Goal: Task Accomplishment & Management: Manage account settings

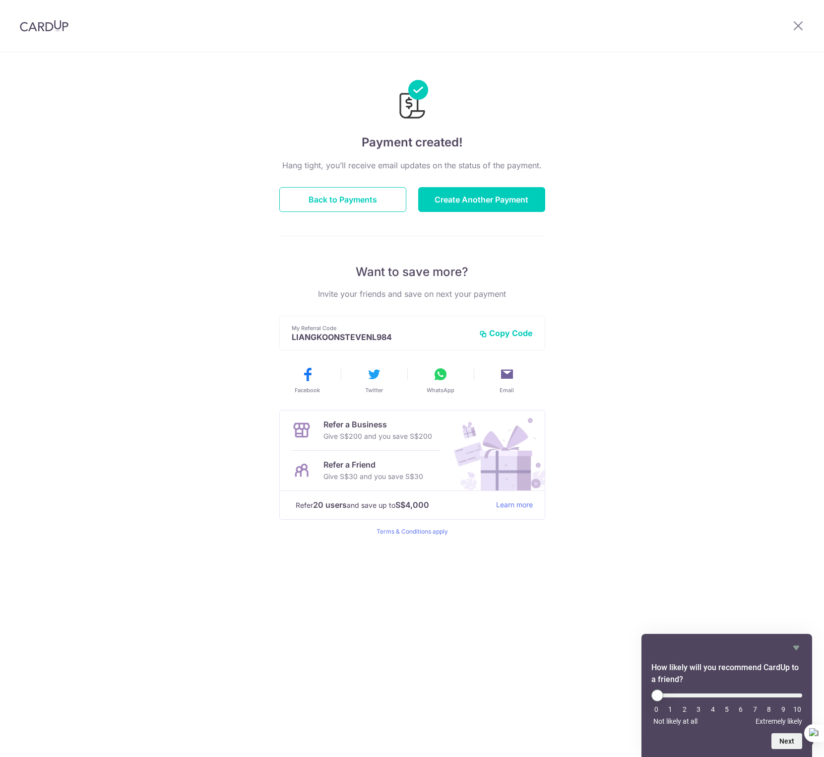
click at [48, 26] on img at bounding box center [44, 26] width 49 height 12
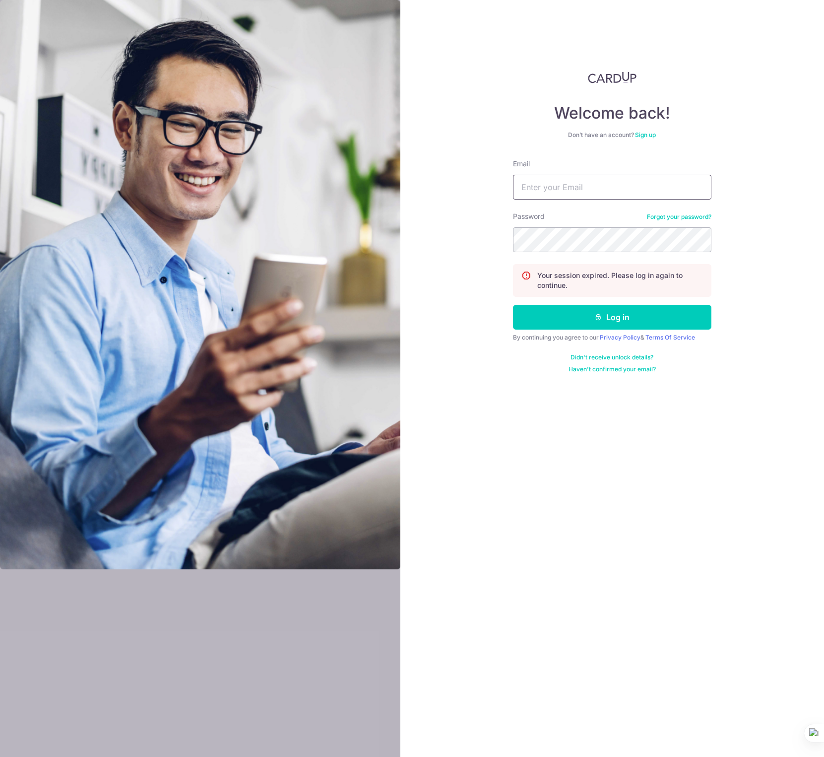
type input "[EMAIL_ADDRESS][DOMAIN_NAME]"
click at [708, 273] on div at bounding box center [622, 308] width 203 height 113
click at [626, 316] on button "Log in" at bounding box center [612, 317] width 198 height 25
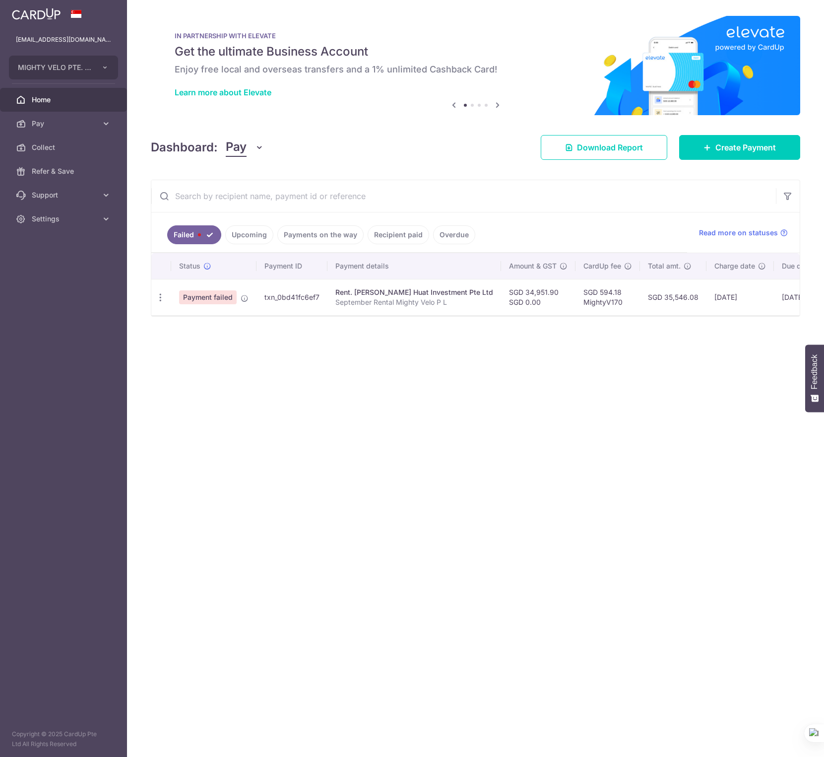
click at [202, 301] on span "Payment failed" at bounding box center [208, 297] width 58 height 14
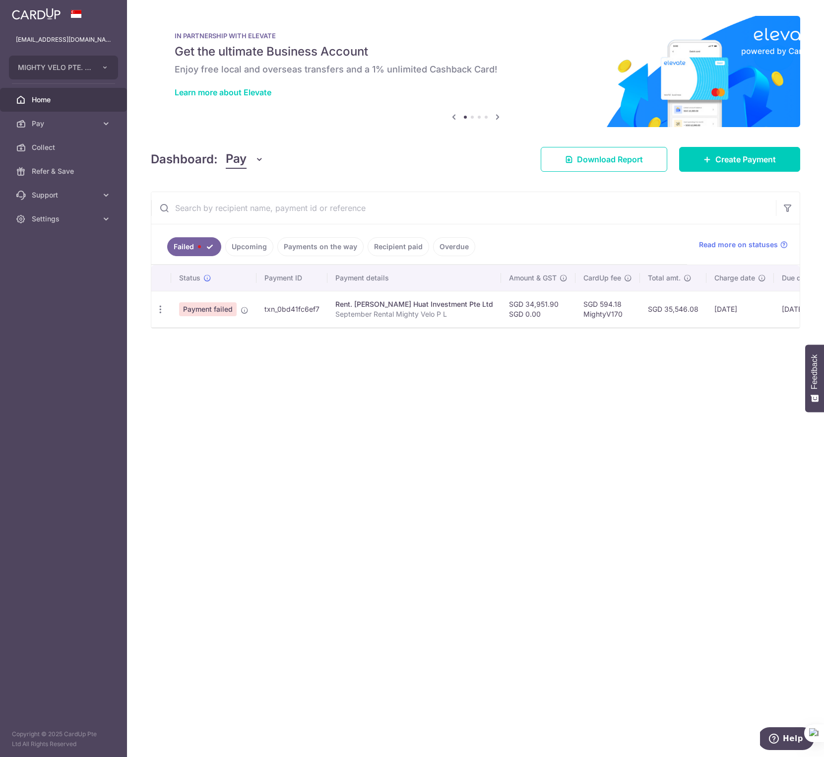
click at [211, 308] on span "Payment failed" at bounding box center [208, 309] width 58 height 14
click at [416, 320] on td "Rent. Leong Huat Investment Pte Ltd September Rental Mighty Velo P L" at bounding box center [414, 309] width 174 height 36
click at [218, 308] on span "Payment failed" at bounding box center [208, 309] width 58 height 14
click at [158, 312] on icon "button" at bounding box center [160, 309] width 10 height 10
click at [202, 338] on span "Update payment" at bounding box center [213, 336] width 67 height 12
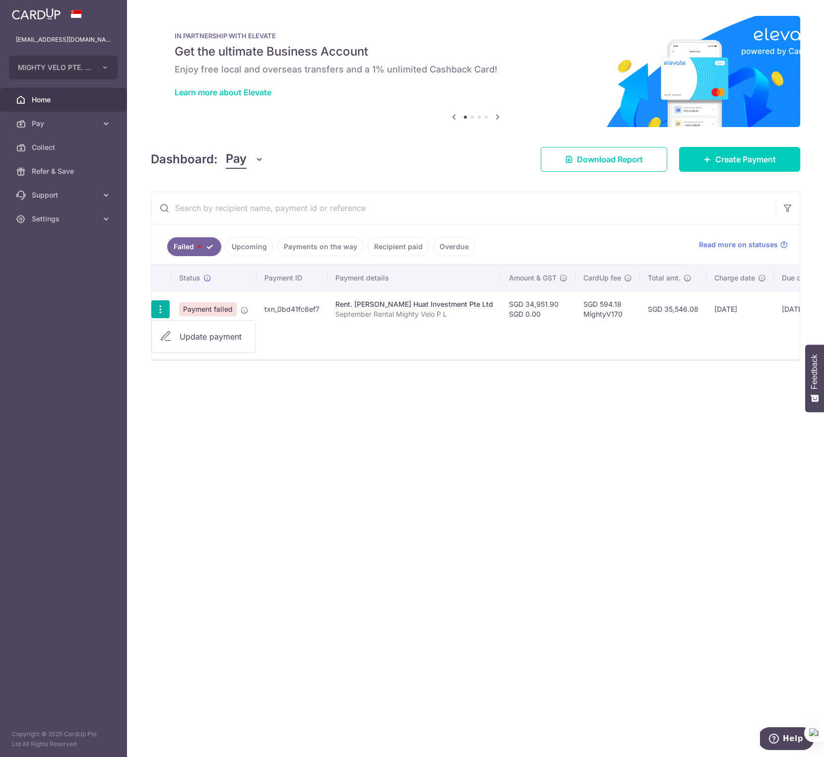
radio input "true"
type input "34,951.90"
type input "0.00"
type input "September Rental Mighty Velo P L"
type input "LHB Sep Rent"
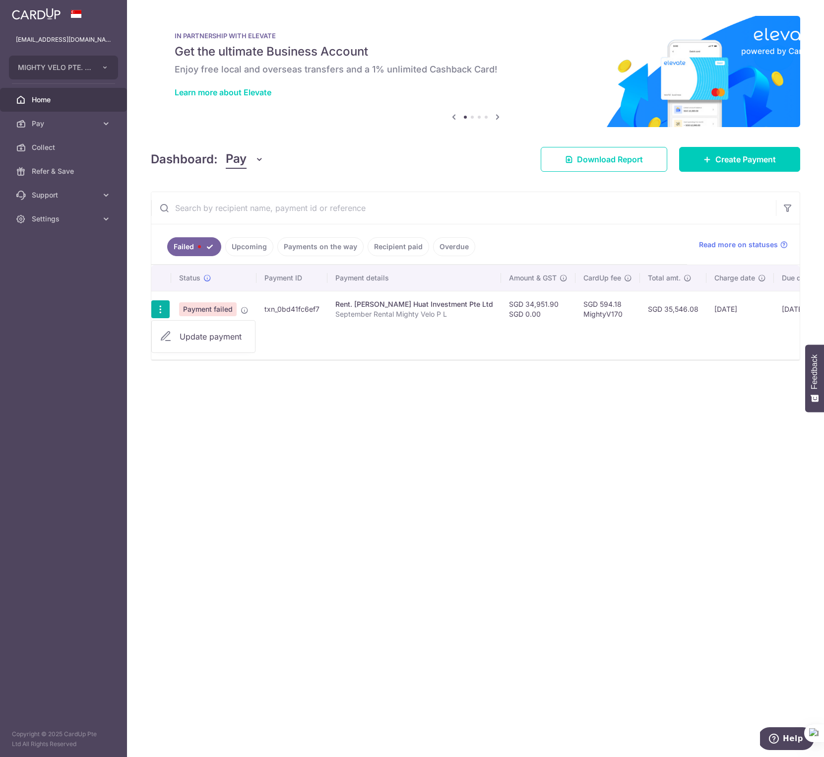
type input "MightyV170"
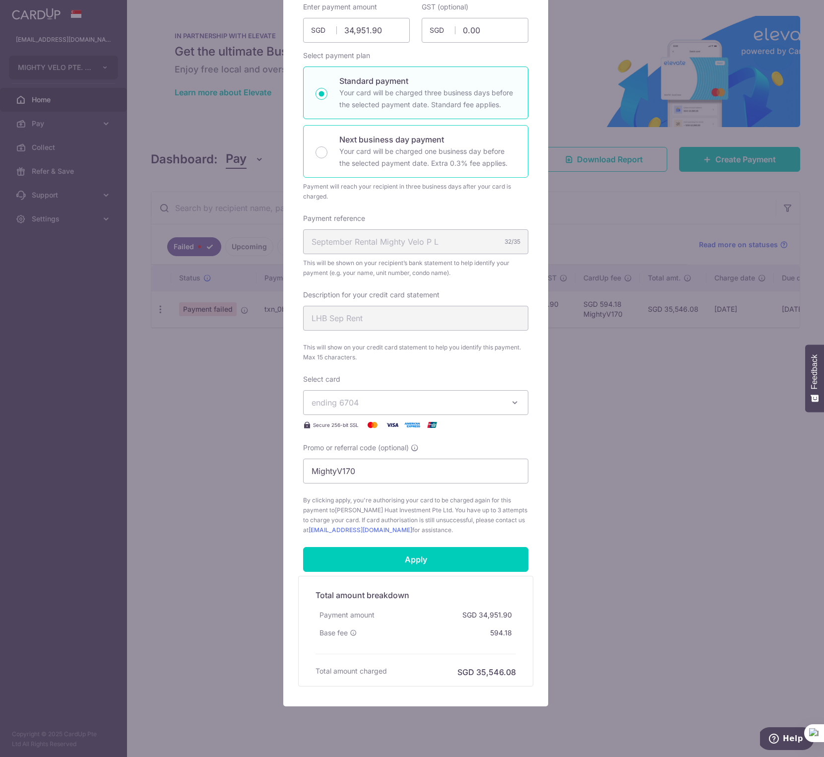
scroll to position [131, 0]
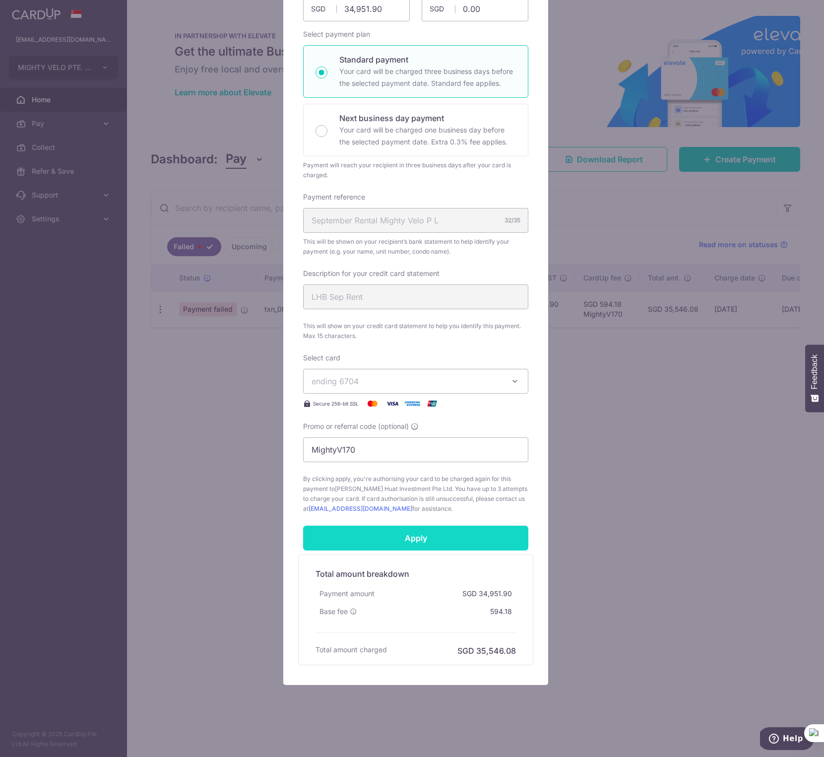
click at [417, 540] on input "Apply" at bounding box center [415, 537] width 225 height 25
